Goal: Transaction & Acquisition: Download file/media

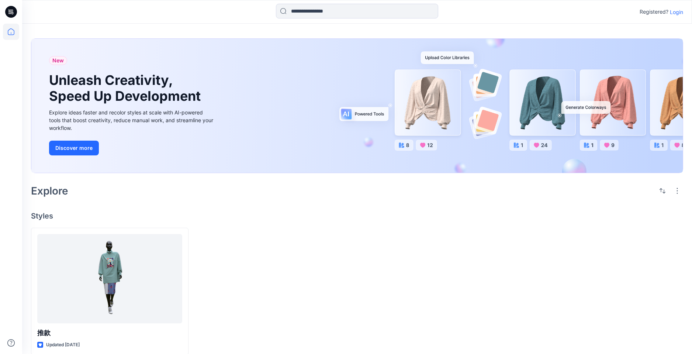
scroll to position [10, 0]
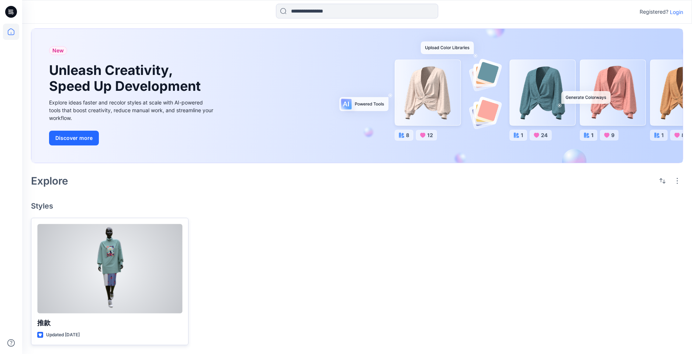
click at [113, 256] on div at bounding box center [109, 268] width 145 height 89
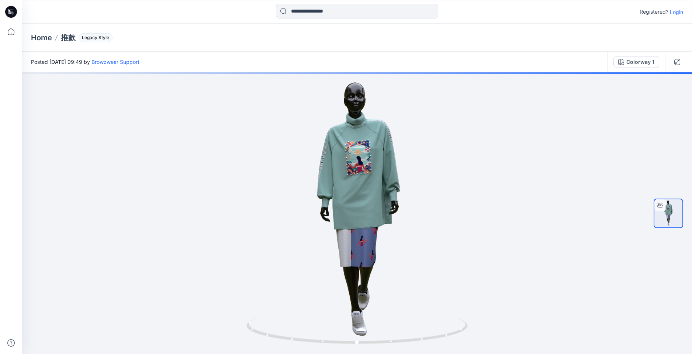
click at [678, 14] on p "Login" at bounding box center [676, 12] width 13 height 8
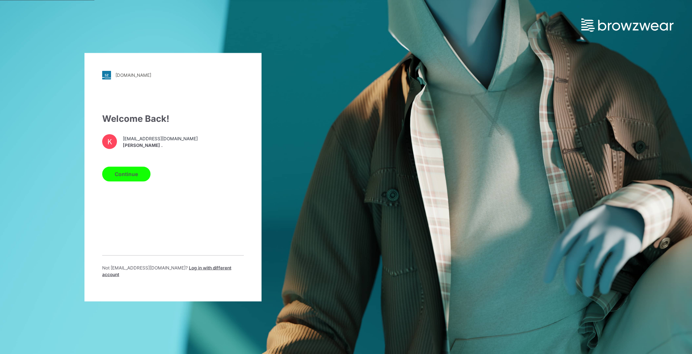
click at [135, 180] on button "Continue" at bounding box center [126, 173] width 48 height 15
click at [115, 177] on button "Continue" at bounding box center [126, 173] width 48 height 15
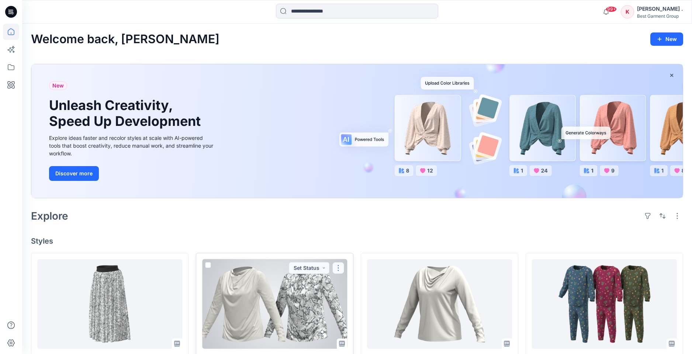
click at [339, 268] on button "button" at bounding box center [338, 268] width 12 height 12
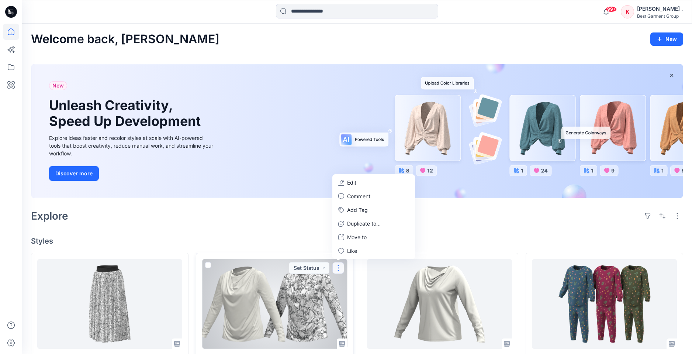
click at [268, 291] on div at bounding box center [274, 303] width 145 height 89
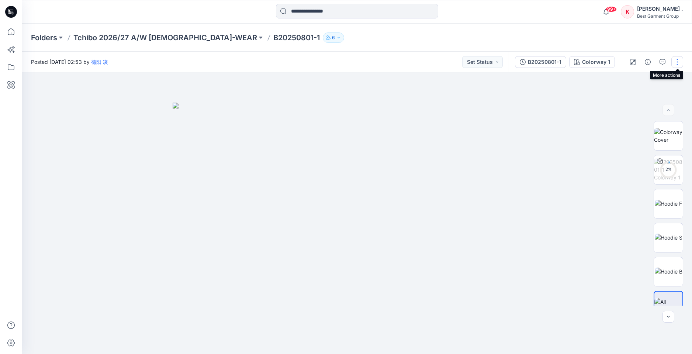
click at [680, 61] on button "button" at bounding box center [678, 62] width 12 height 12
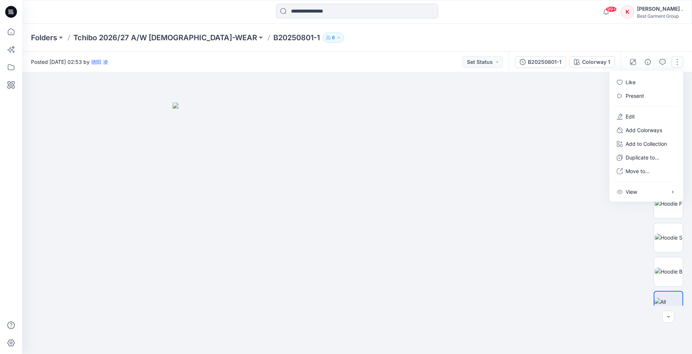
click at [584, 83] on div at bounding box center [357, 213] width 670 height 282
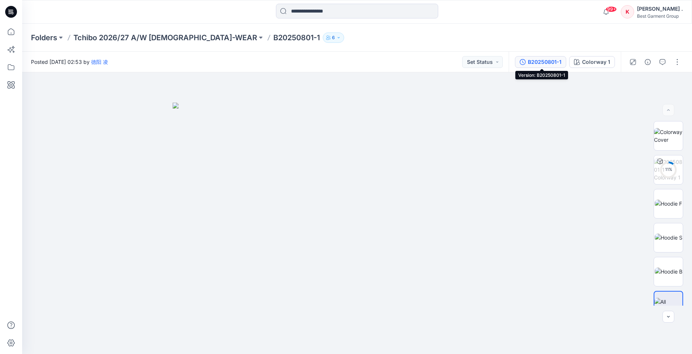
click at [529, 58] on div "B20250801-1" at bounding box center [545, 62] width 34 height 8
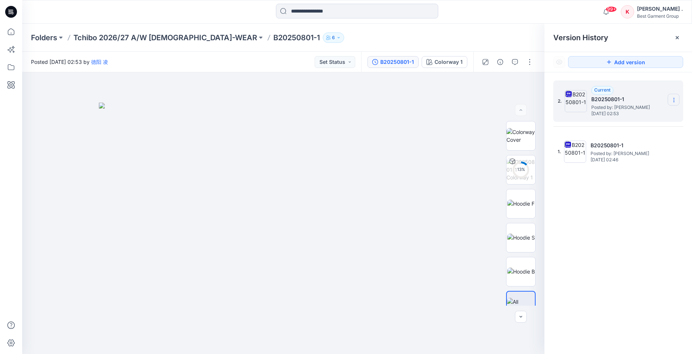
click at [675, 96] on section at bounding box center [674, 100] width 12 height 12
click at [638, 113] on span "Download Source BW File" at bounding box center [637, 114] width 62 height 9
